Goal: Book appointment/travel/reservation

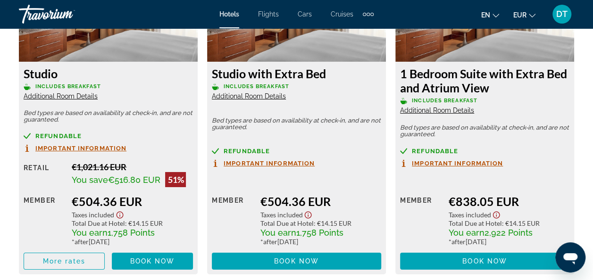
scroll to position [211, 0]
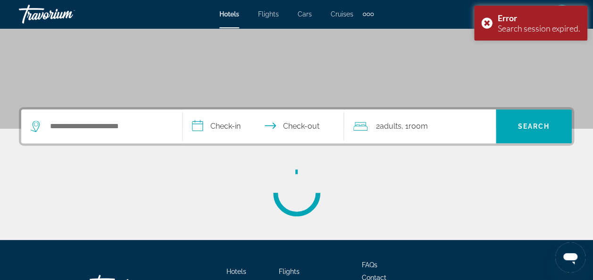
scroll to position [201, 0]
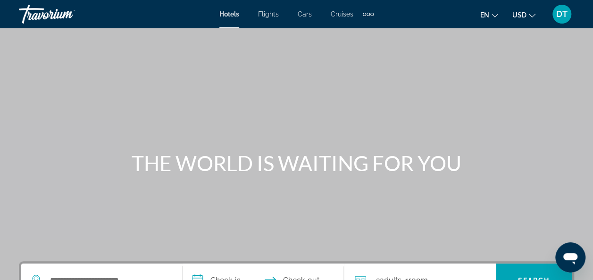
click at [374, 10] on div "Hotels Flights Cars Cruises Activities Hotels Flights Cars Cruises Activities e…" at bounding box center [296, 14] width 593 height 25
click at [370, 13] on div "Extra navigation items" at bounding box center [371, 14] width 3 height 3
click at [360, 30] on span "Activities" at bounding box center [352, 32] width 27 height 8
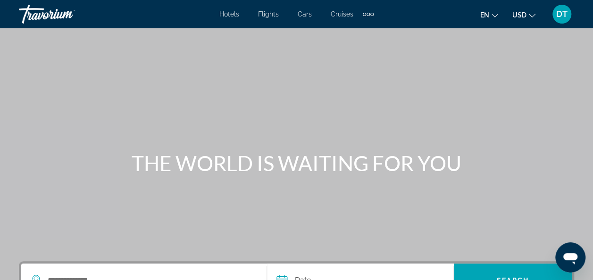
click at [364, 14] on div "Extra navigation items" at bounding box center [364, 14] width 3 height 3
click at [356, 30] on span "Activities" at bounding box center [351, 32] width 29 height 8
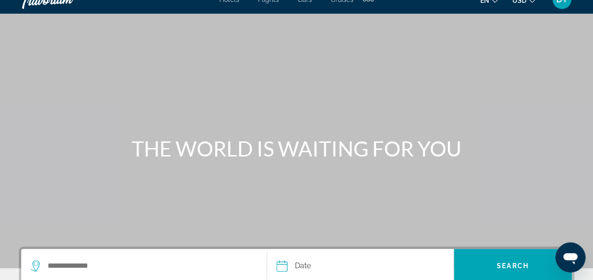
scroll to position [189, 0]
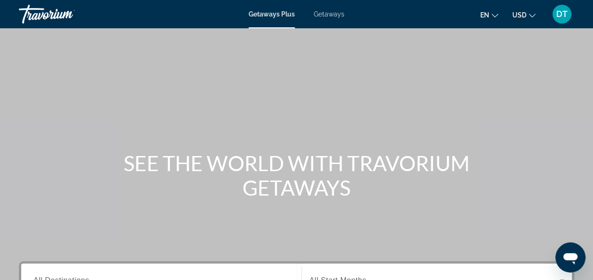
click at [526, 17] on span "USD" at bounding box center [519, 15] width 14 height 8
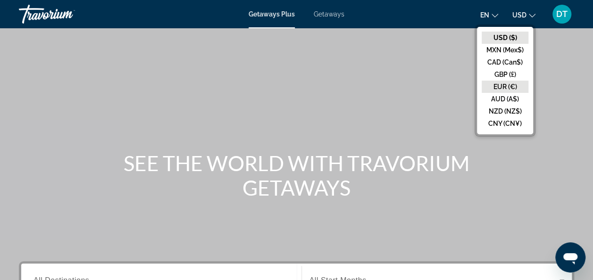
click at [510, 85] on button "EUR (€)" at bounding box center [504, 87] width 47 height 12
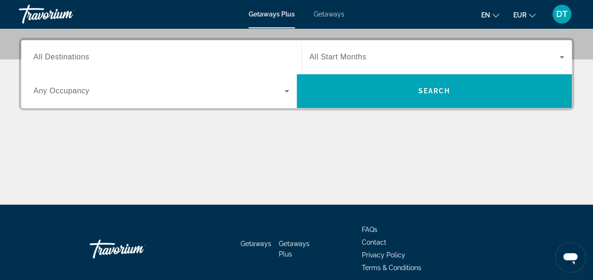
scroll to position [236, 0]
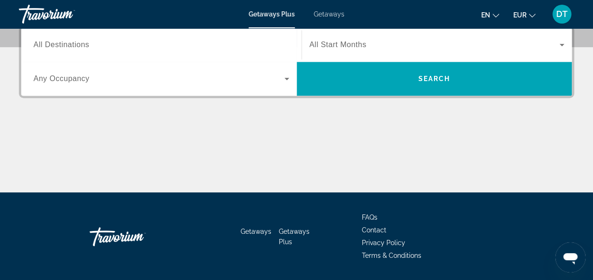
click at [77, 42] on span "All Destinations" at bounding box center [61, 45] width 56 height 8
click at [77, 42] on input "Destination All Destinations" at bounding box center [161, 45] width 256 height 11
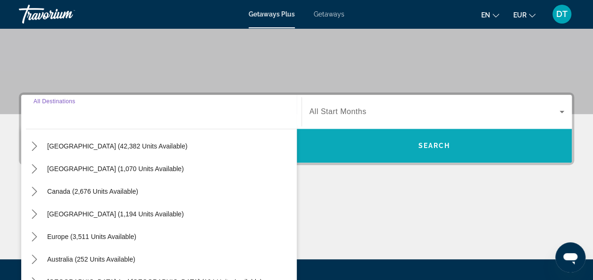
scroll to position [11, 0]
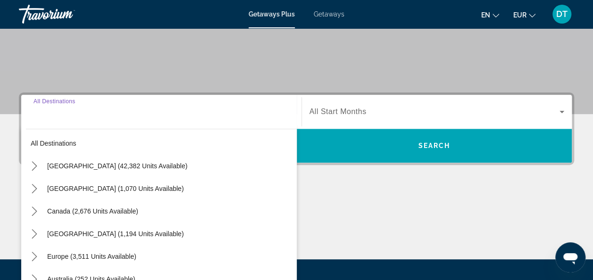
click at [354, 104] on div "Search widget" at bounding box center [436, 112] width 255 height 26
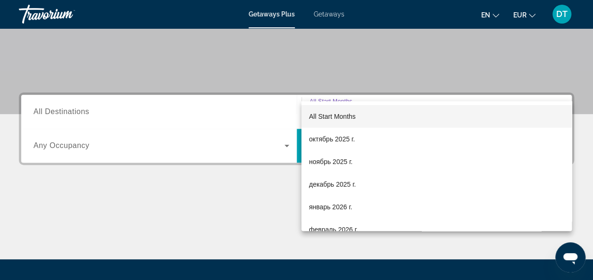
scroll to position [230, 0]
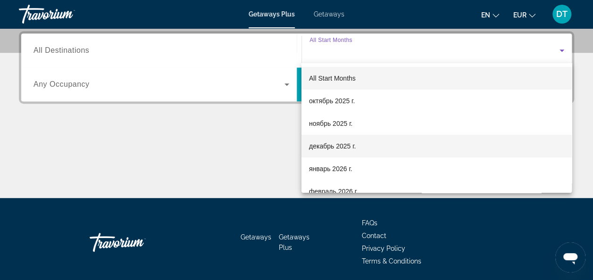
click at [343, 147] on span "декабрь 2025 г." at bounding box center [332, 146] width 47 height 11
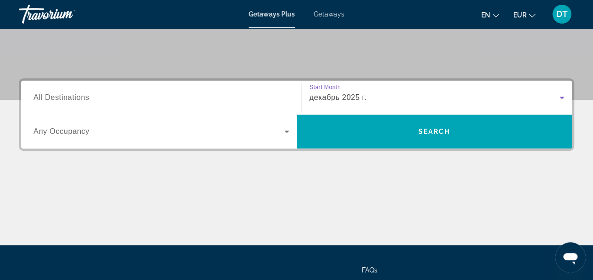
click at [85, 102] on input "Destination All Destinations" at bounding box center [161, 97] width 256 height 11
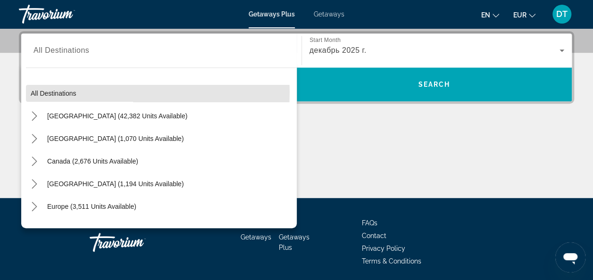
click at [91, 91] on span "Select destination: All destinations" at bounding box center [161, 93] width 271 height 23
type input "**********"
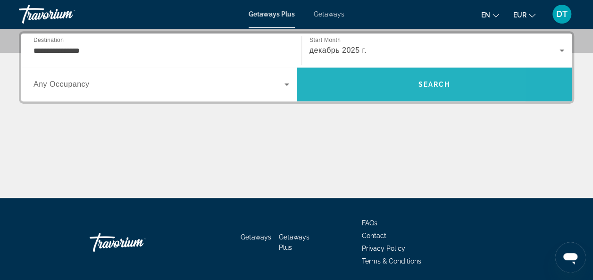
click at [369, 85] on span "Search" at bounding box center [434, 84] width 275 height 23
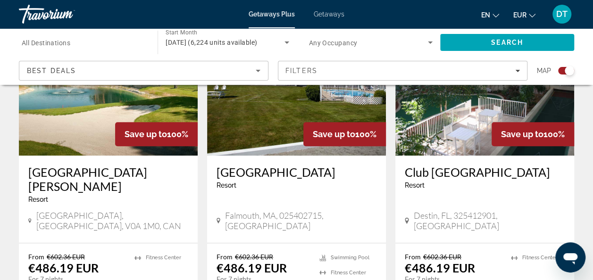
scroll to position [424, 0]
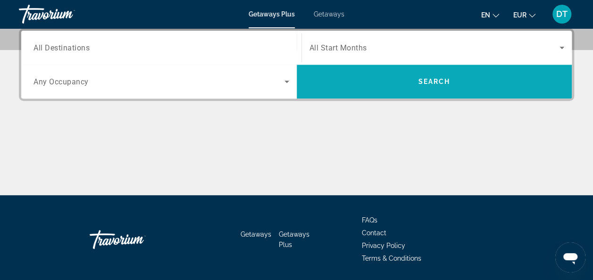
scroll to position [263, 0]
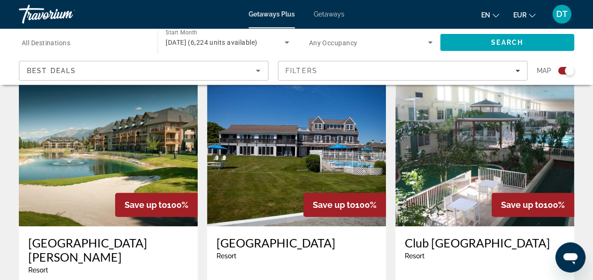
scroll to position [472, 0]
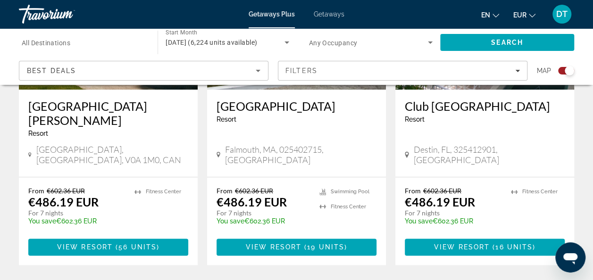
click at [566, 72] on div "Search widget" at bounding box center [568, 70] width 9 height 9
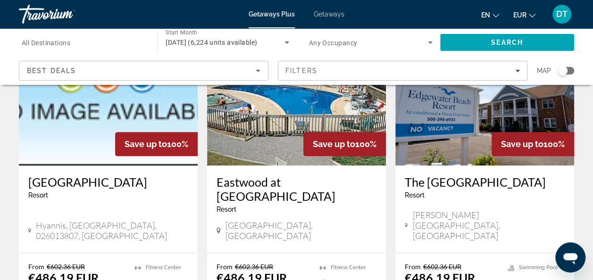
scroll to position [462, 0]
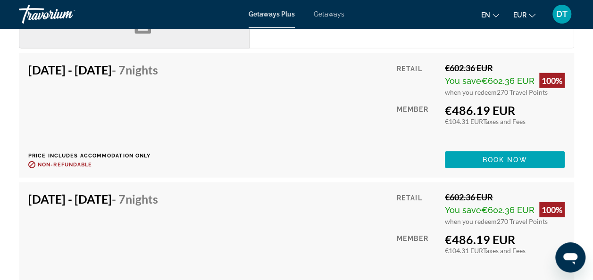
scroll to position [1132, 0]
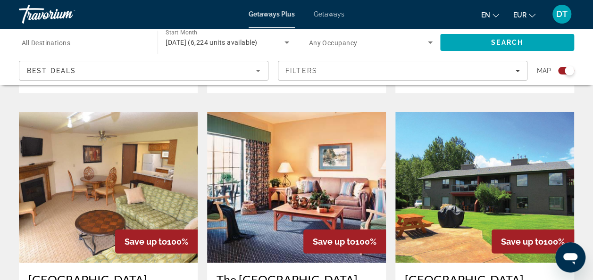
scroll to position [990, 0]
